Goal: Download file/media

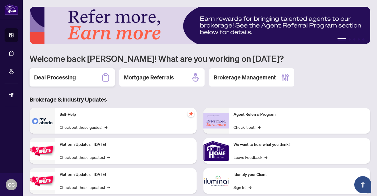
click at [78, 80] on div "Deal Processing" at bounding box center [72, 78] width 85 height 18
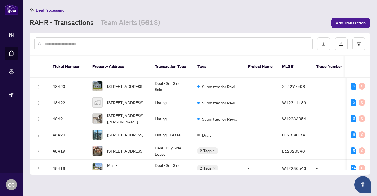
click at [72, 43] on input "text" at bounding box center [176, 44] width 263 height 6
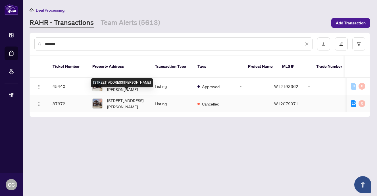
type input "*******"
click at [116, 99] on span "[STREET_ADDRESS][PERSON_NAME]" at bounding box center [126, 104] width 39 height 13
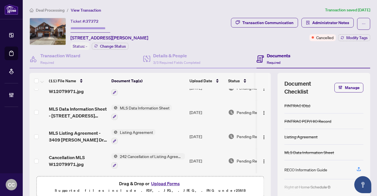
scroll to position [186, 0]
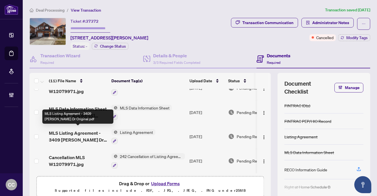
click at [82, 134] on span "MLS Listing Agreement - 3409 [PERSON_NAME] Dr Original.pdf" at bounding box center [78, 137] width 58 height 14
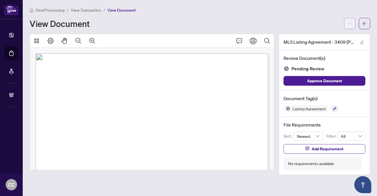
scroll to position [0, 0]
click at [346, 22] on icon "ellipsis" at bounding box center [350, 24] width 4 height 4
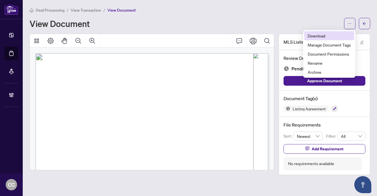
click at [339, 34] on span "Download" at bounding box center [329, 36] width 43 height 6
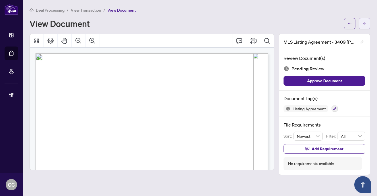
click at [346, 26] on span "button" at bounding box center [365, 23] width 4 height 9
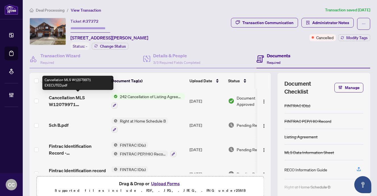
click at [74, 99] on span "Cancellation MLS W12079971 EXECUTED.pdf" at bounding box center [78, 101] width 58 height 14
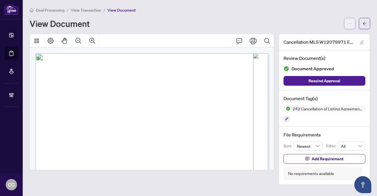
click at [346, 24] on icon "ellipsis" at bounding box center [350, 24] width 4 height 4
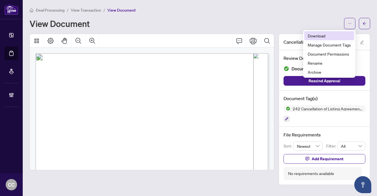
click at [331, 38] on span "Download" at bounding box center [329, 36] width 43 height 6
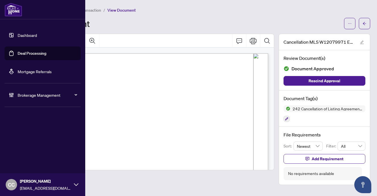
click at [18, 36] on link "Dashboard" at bounding box center [27, 35] width 19 height 5
